Goal: Navigation & Orientation: Find specific page/section

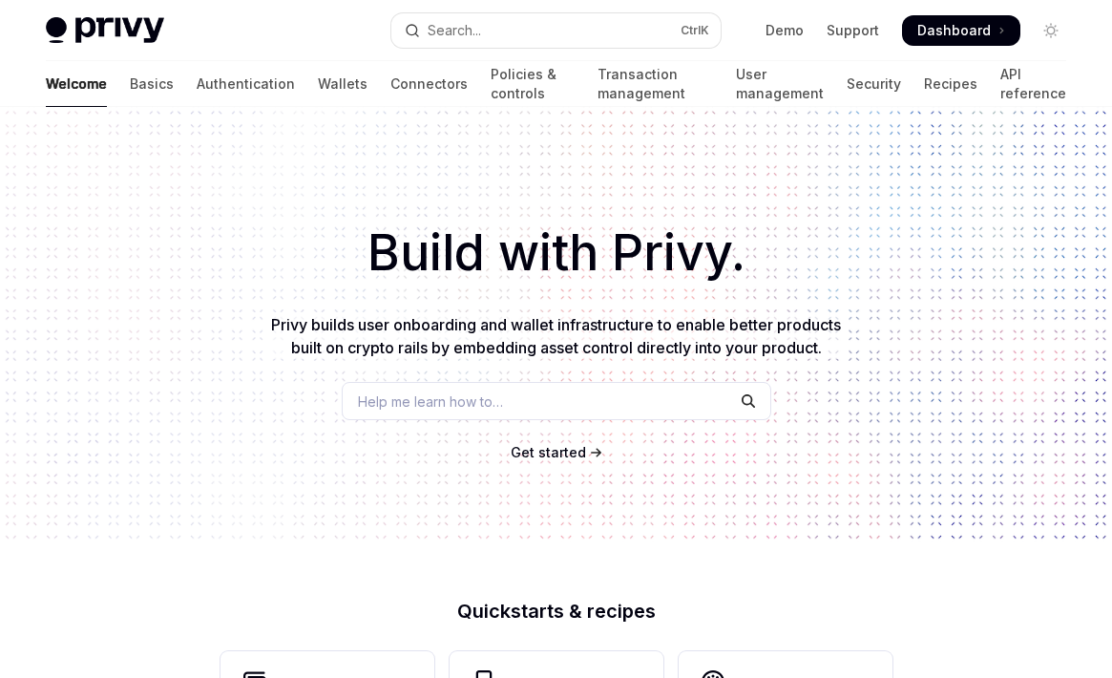
scroll to position [840, 0]
